Goal: Task Accomplishment & Management: Use online tool/utility

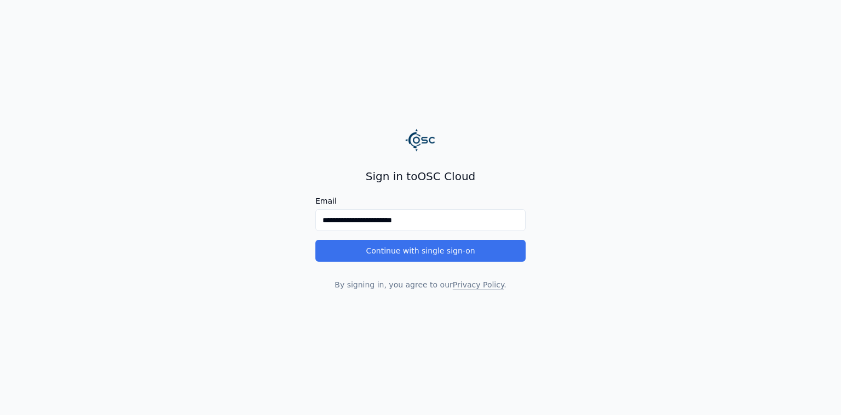
type input "**********"
click at [398, 257] on button "Continue with single sign-on" at bounding box center [420, 251] width 210 height 22
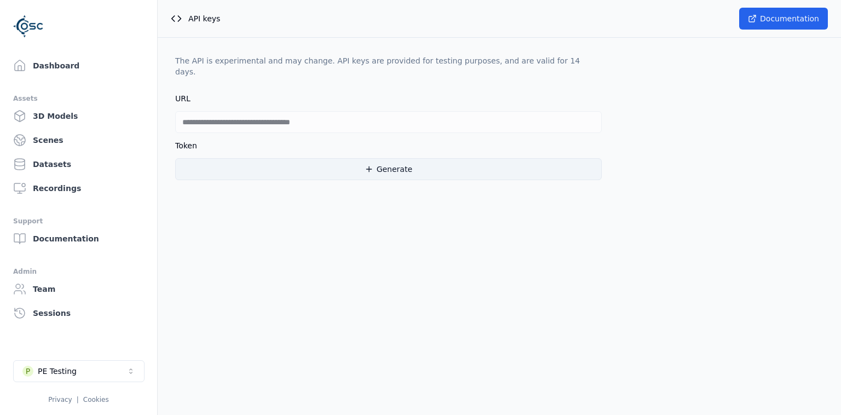
click at [393, 164] on button "Generate" at bounding box center [388, 169] width 427 height 22
